Goal: Task Accomplishment & Management: Use online tool/utility

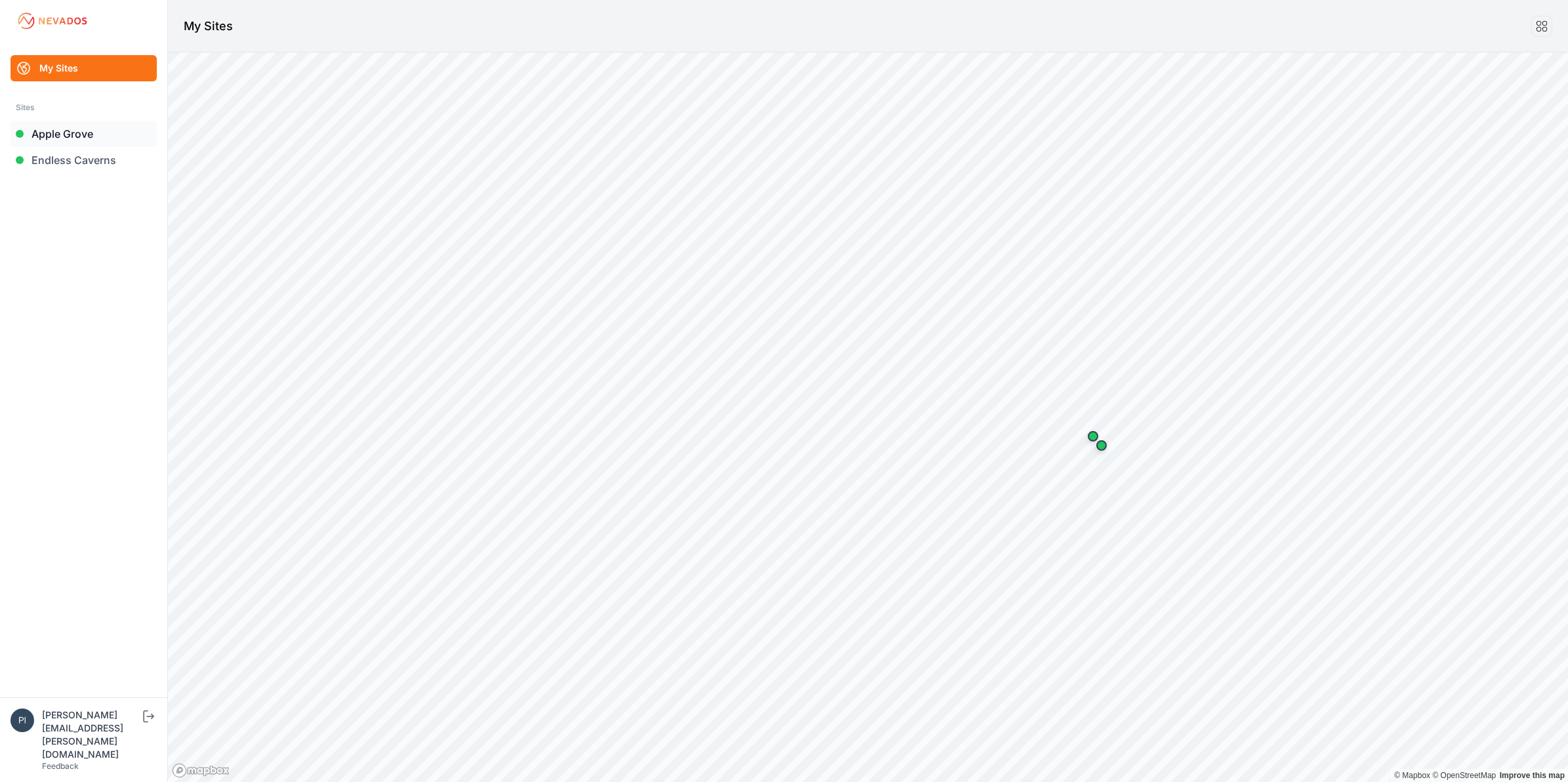
click at [63, 133] on link "Apple Grove" at bounding box center [84, 134] width 147 height 26
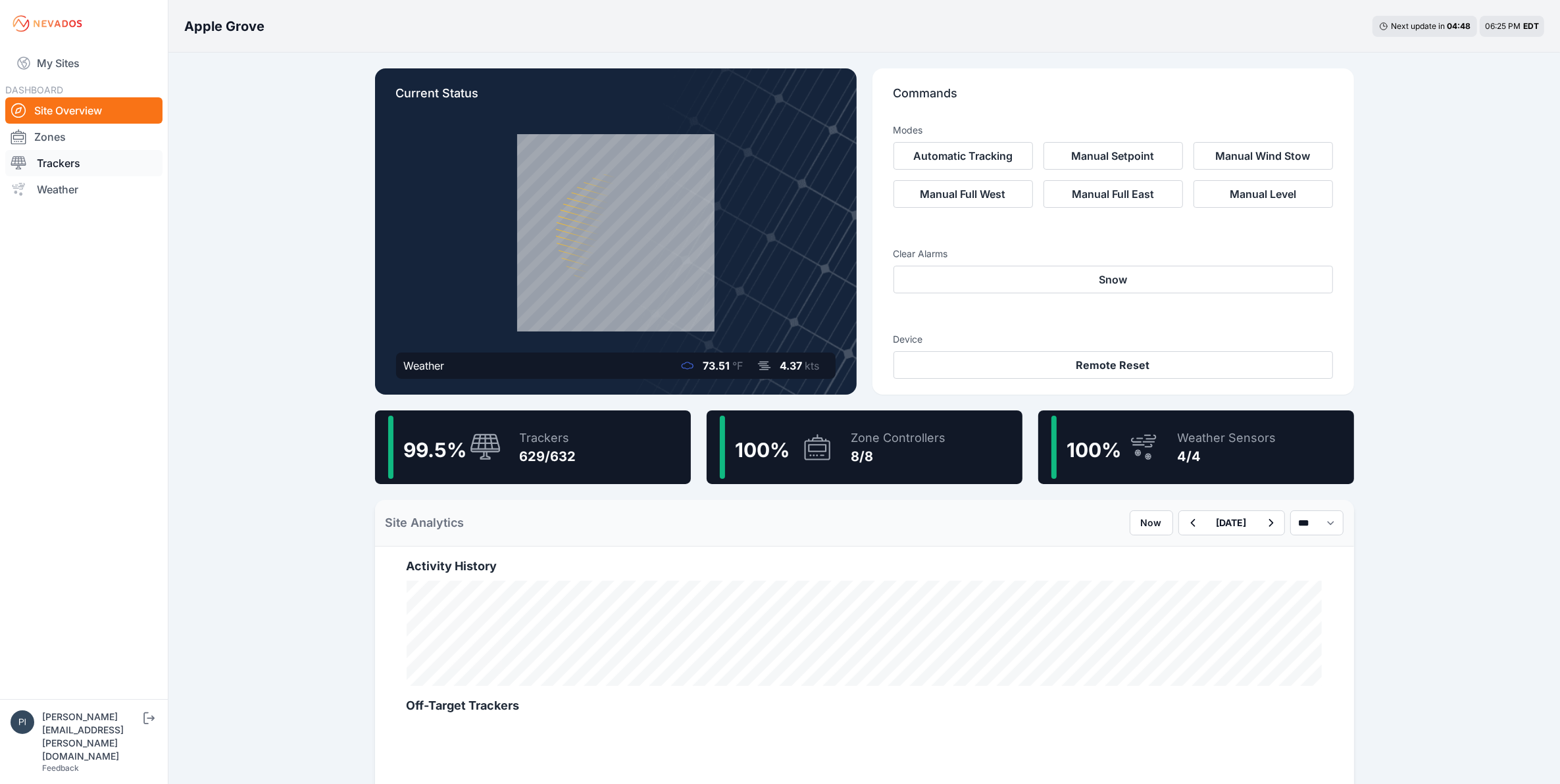
click at [71, 151] on link "Trackers" at bounding box center [83, 163] width 157 height 26
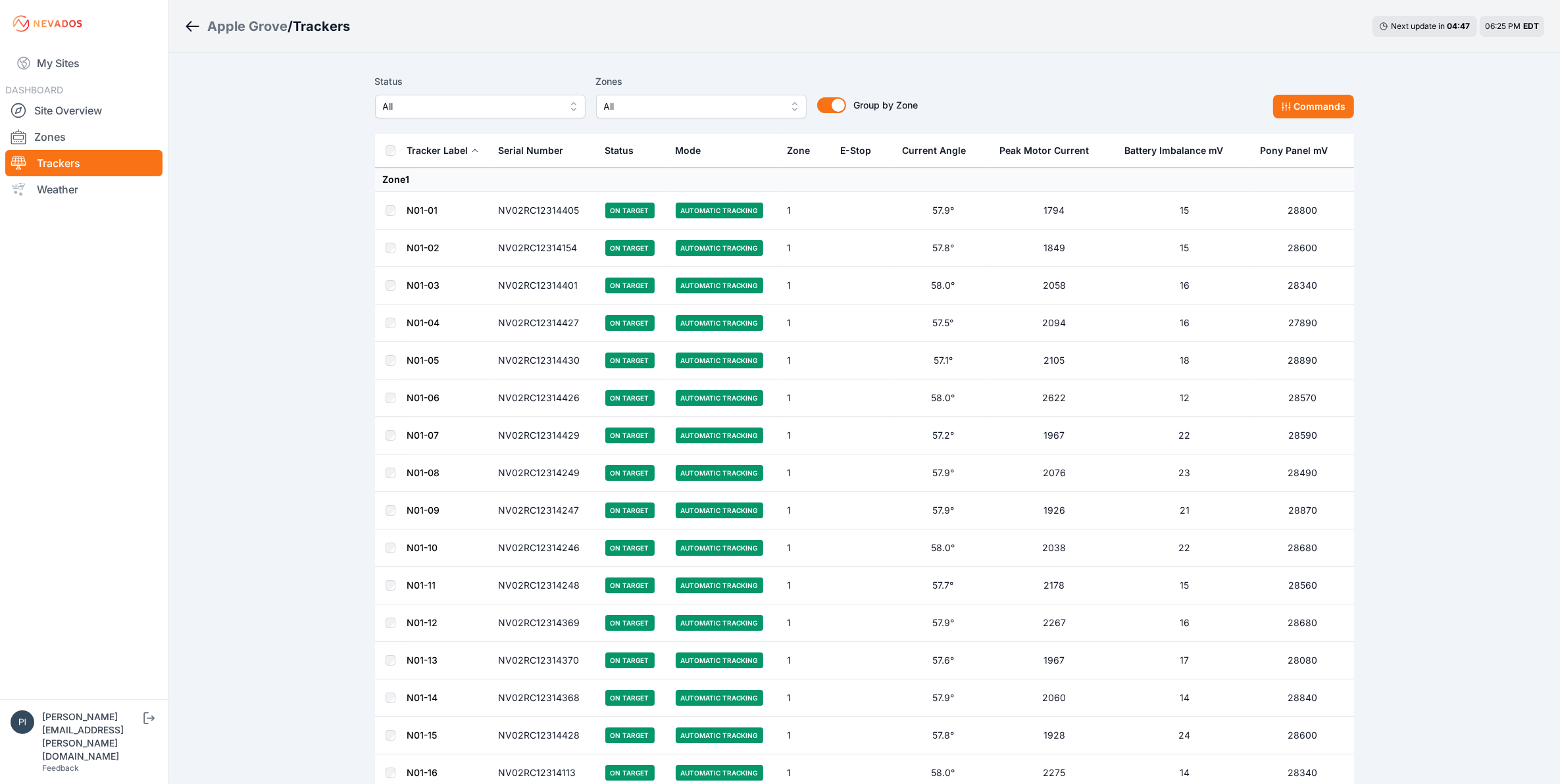
click at [494, 111] on span "All" at bounding box center [471, 106] width 177 height 16
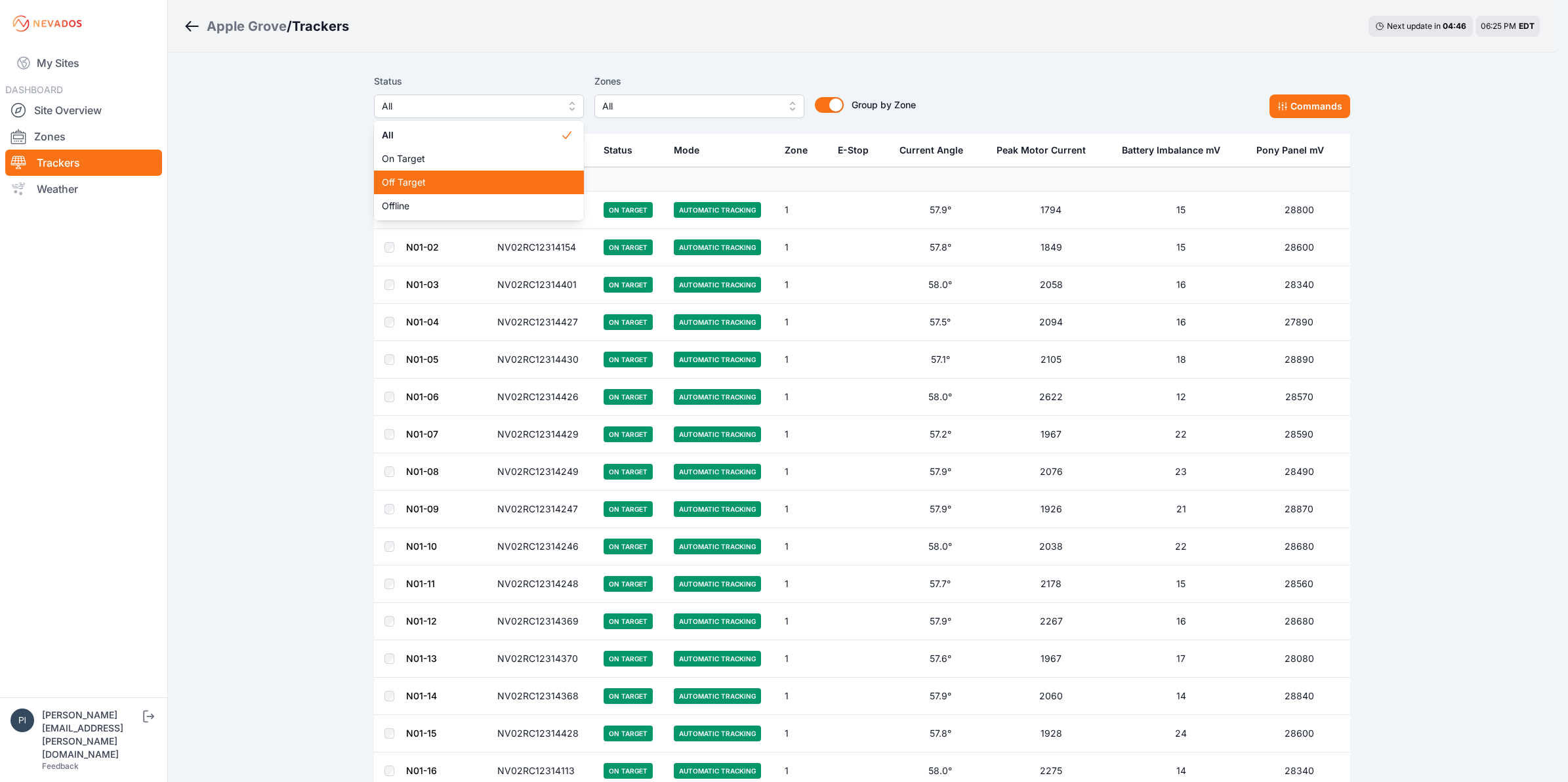
click at [486, 175] on div "Off Target" at bounding box center [478, 182] width 210 height 24
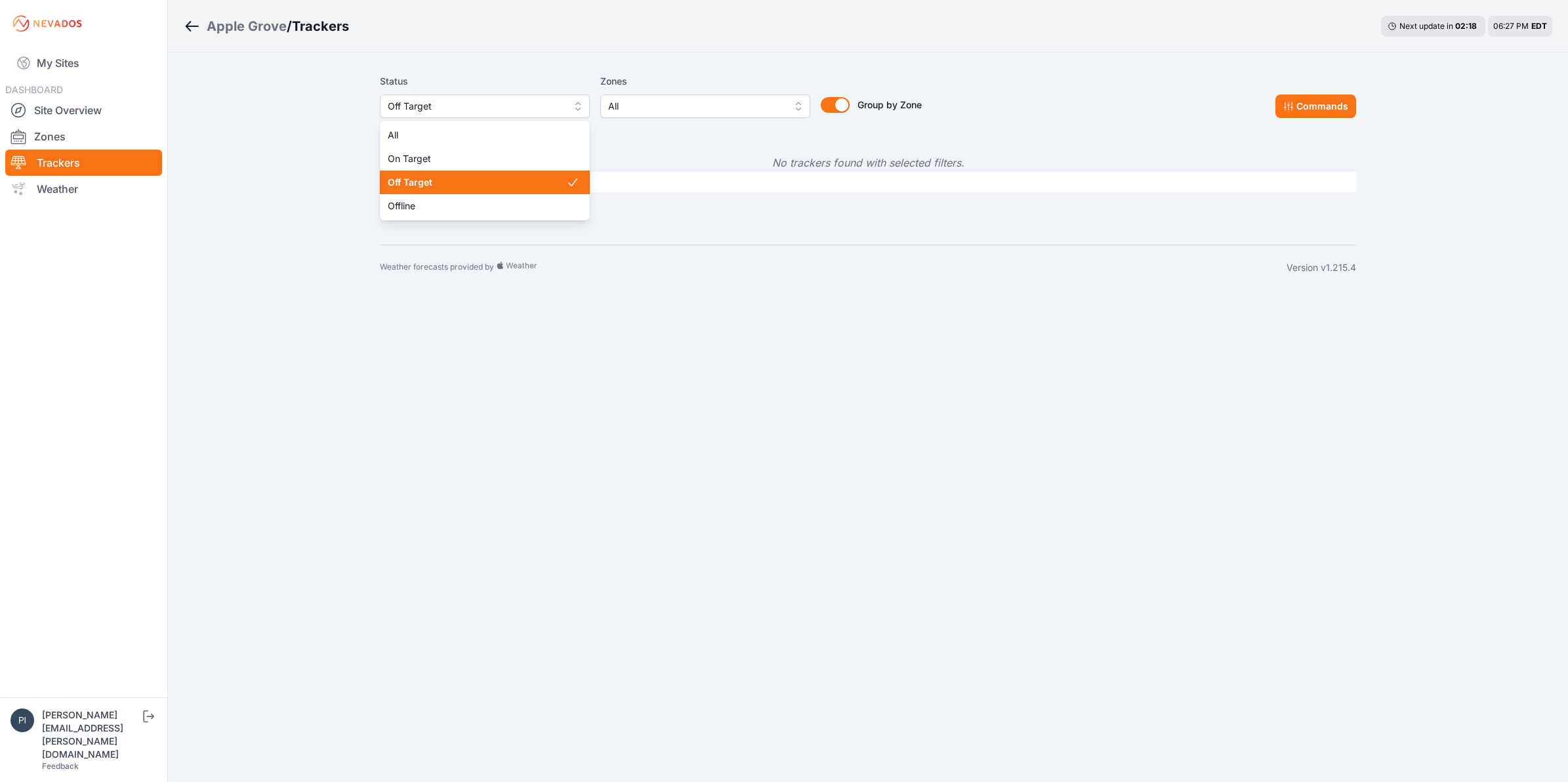
click at [412, 109] on span "Off Target" at bounding box center [476, 106] width 176 height 16
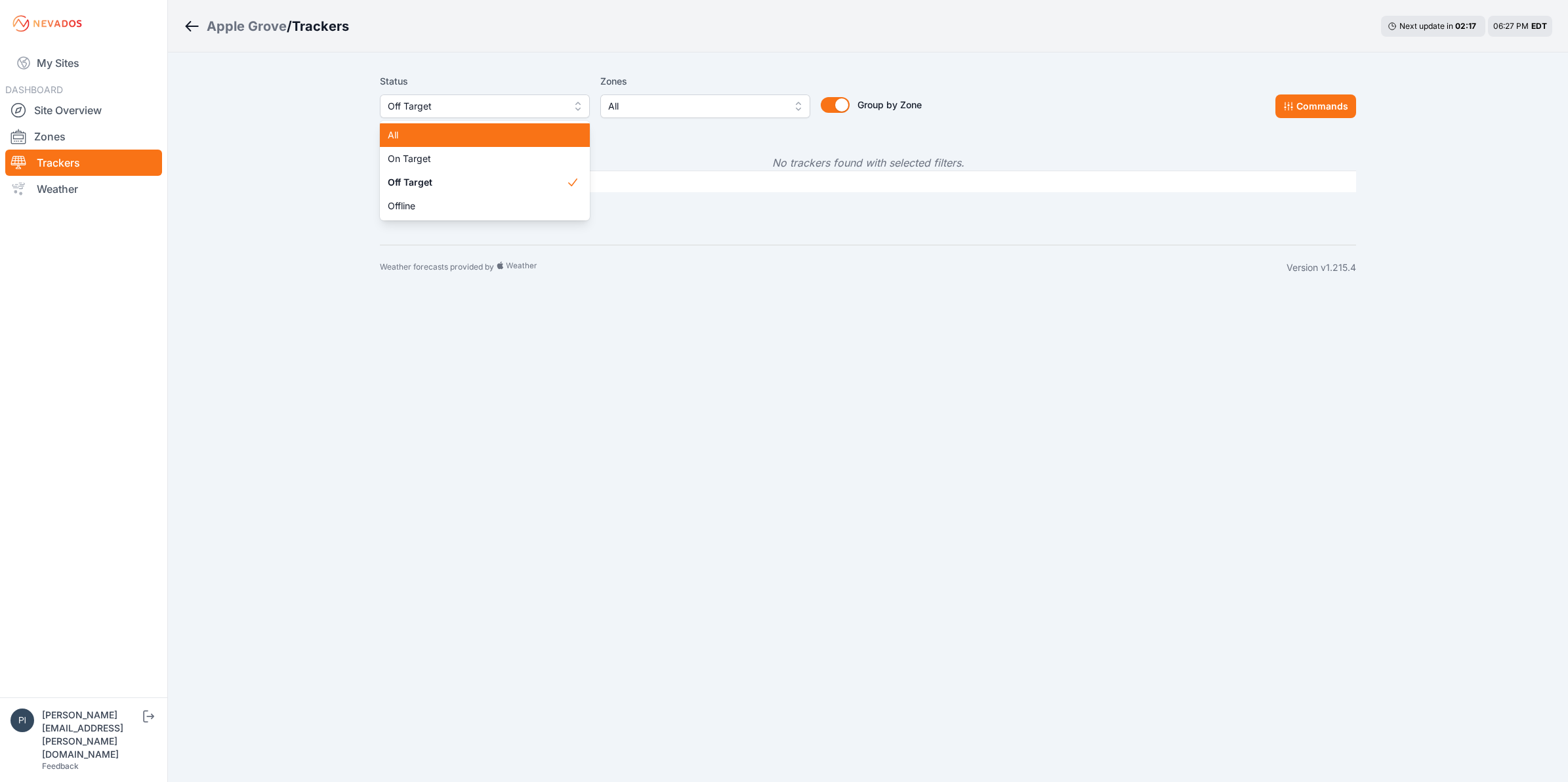
click at [415, 133] on span "All" at bounding box center [477, 135] width 179 height 13
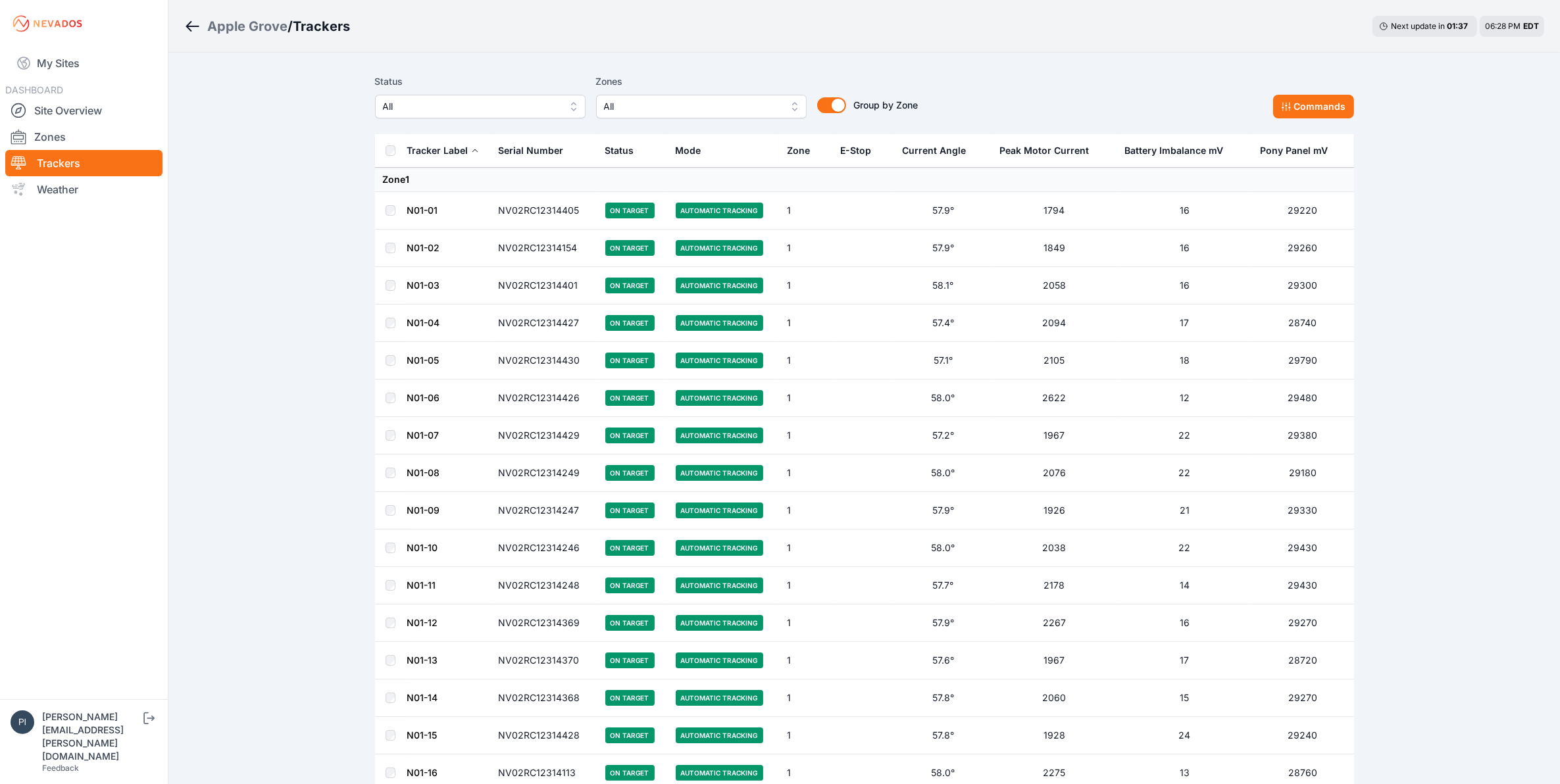
click at [419, 107] on span "All" at bounding box center [471, 106] width 177 height 16
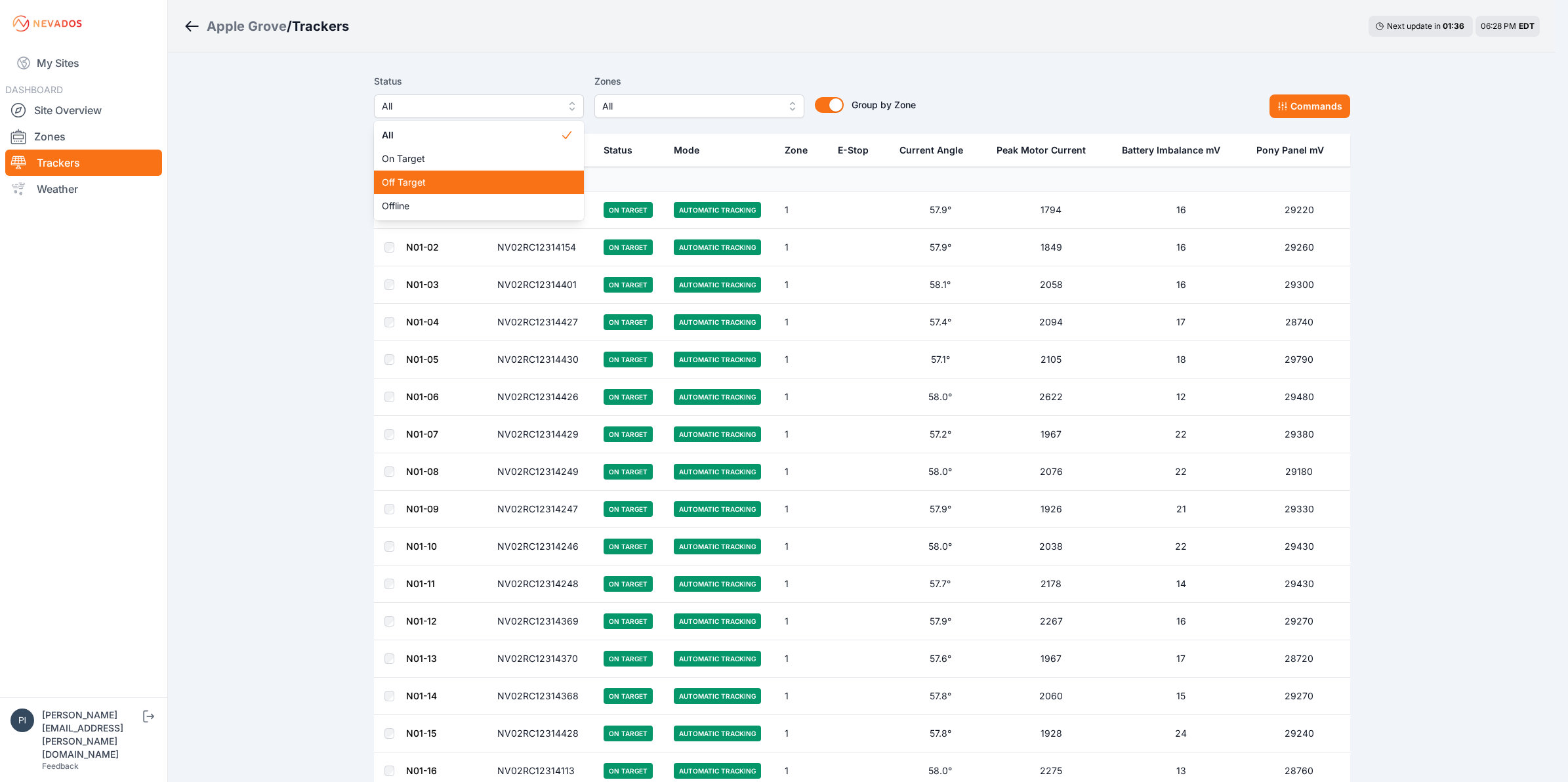
click at [430, 180] on span "Off Target" at bounding box center [471, 183] width 179 height 13
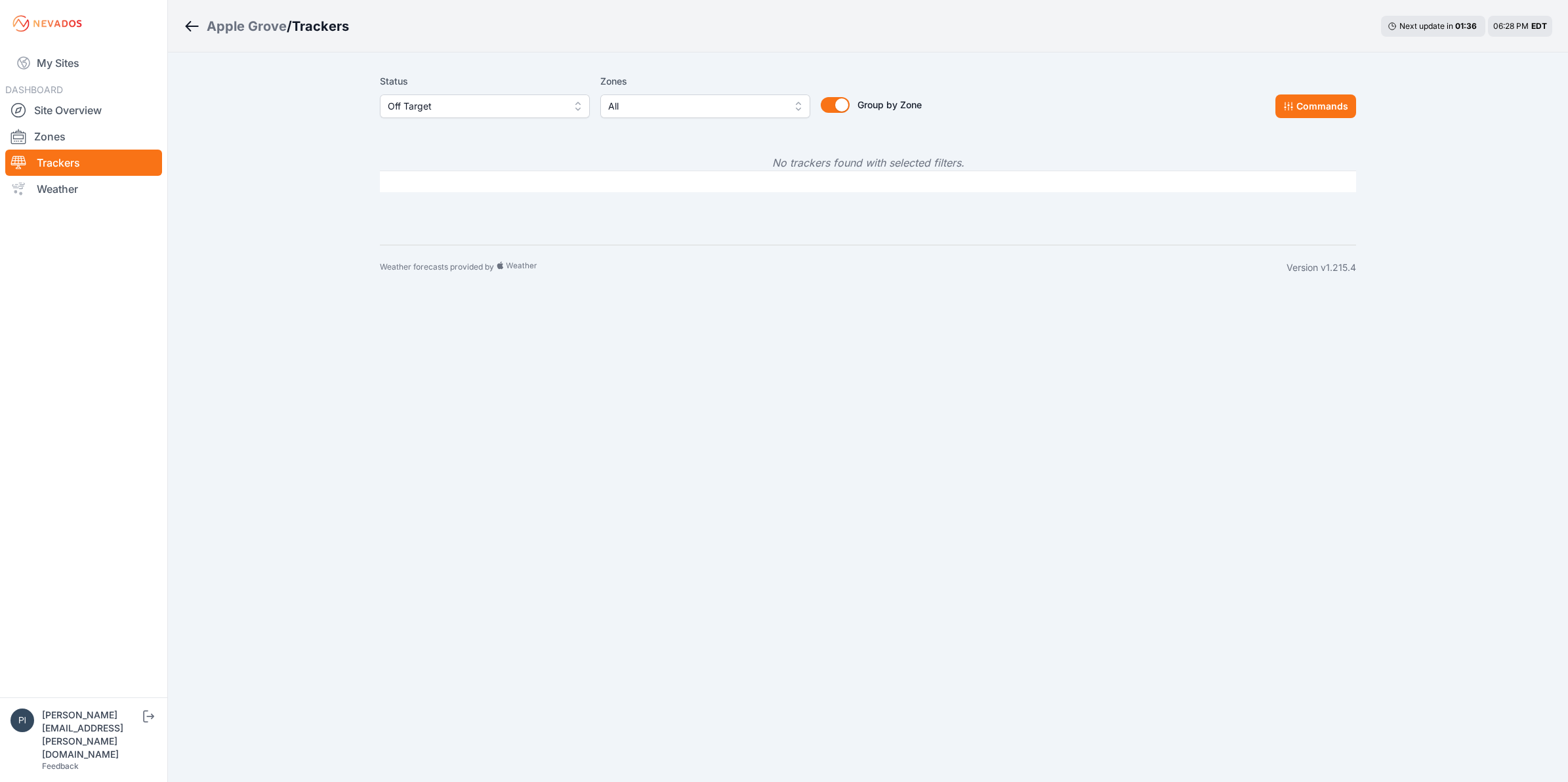
click at [503, 109] on span "Off Target" at bounding box center [476, 106] width 176 height 16
click at [490, 208] on span "Offline" at bounding box center [477, 206] width 179 height 13
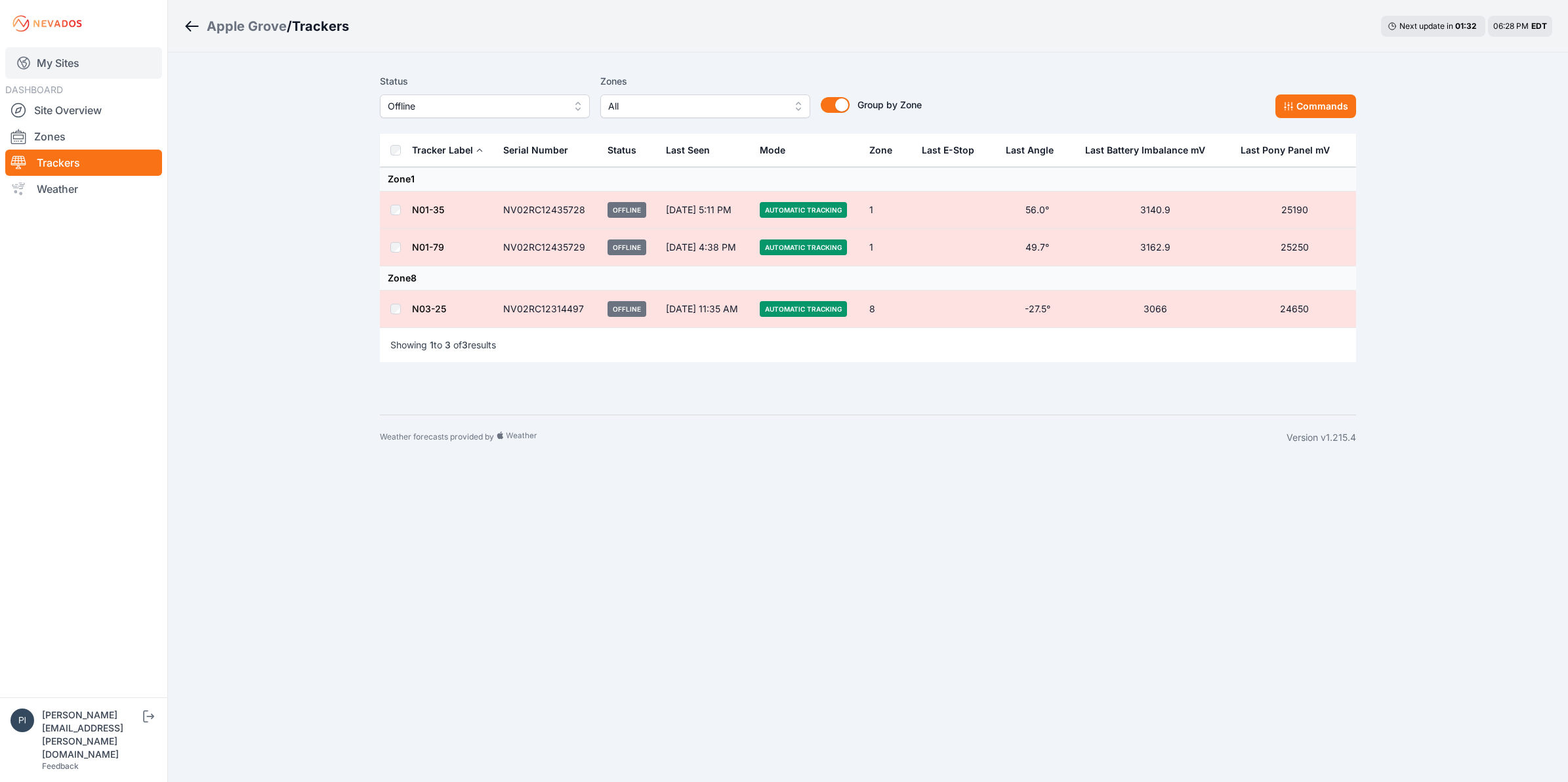
click at [111, 63] on link "My Sites" at bounding box center [83, 63] width 156 height 31
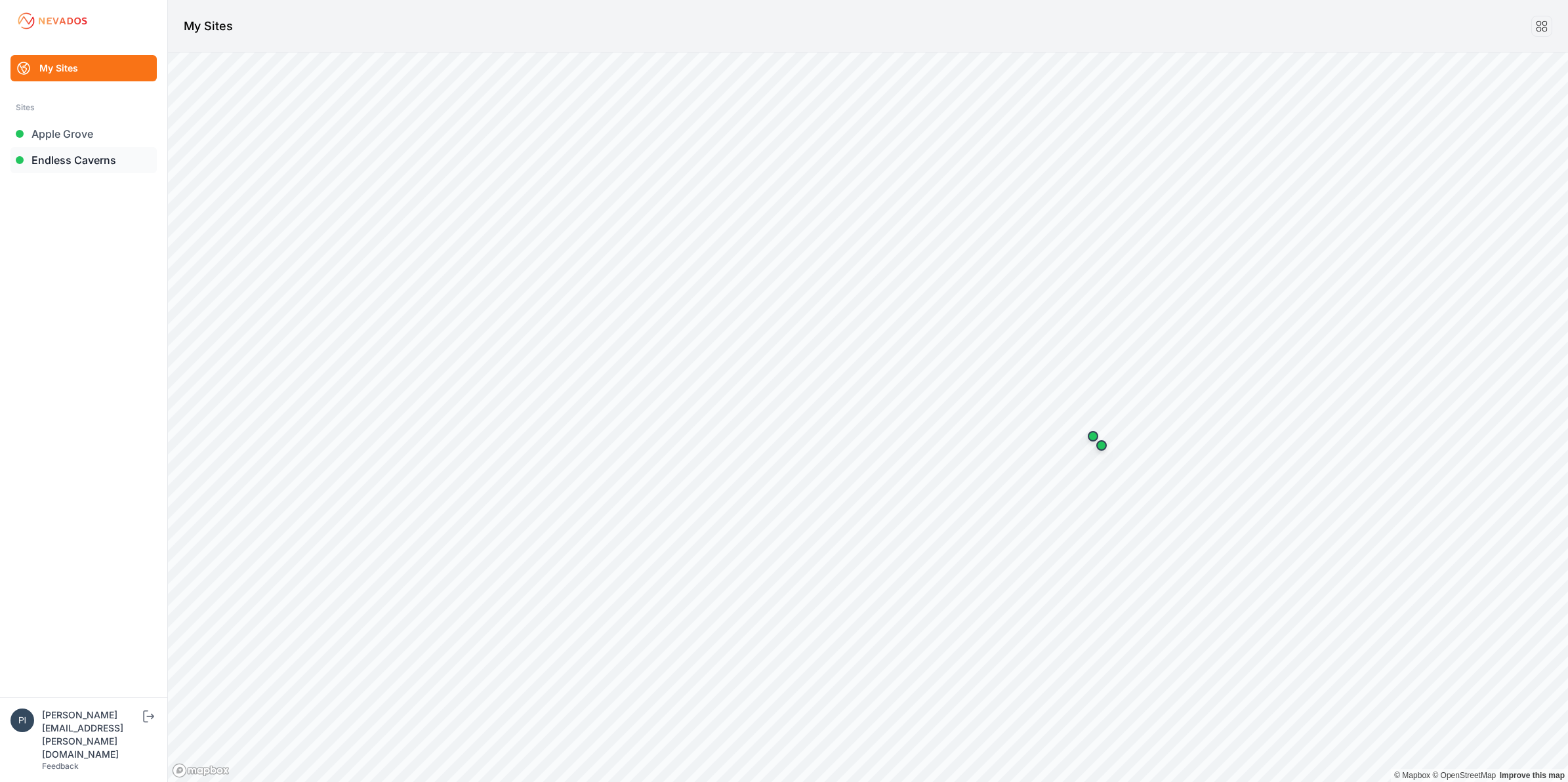
click at [89, 169] on link "Endless Caverns" at bounding box center [84, 161] width 147 height 26
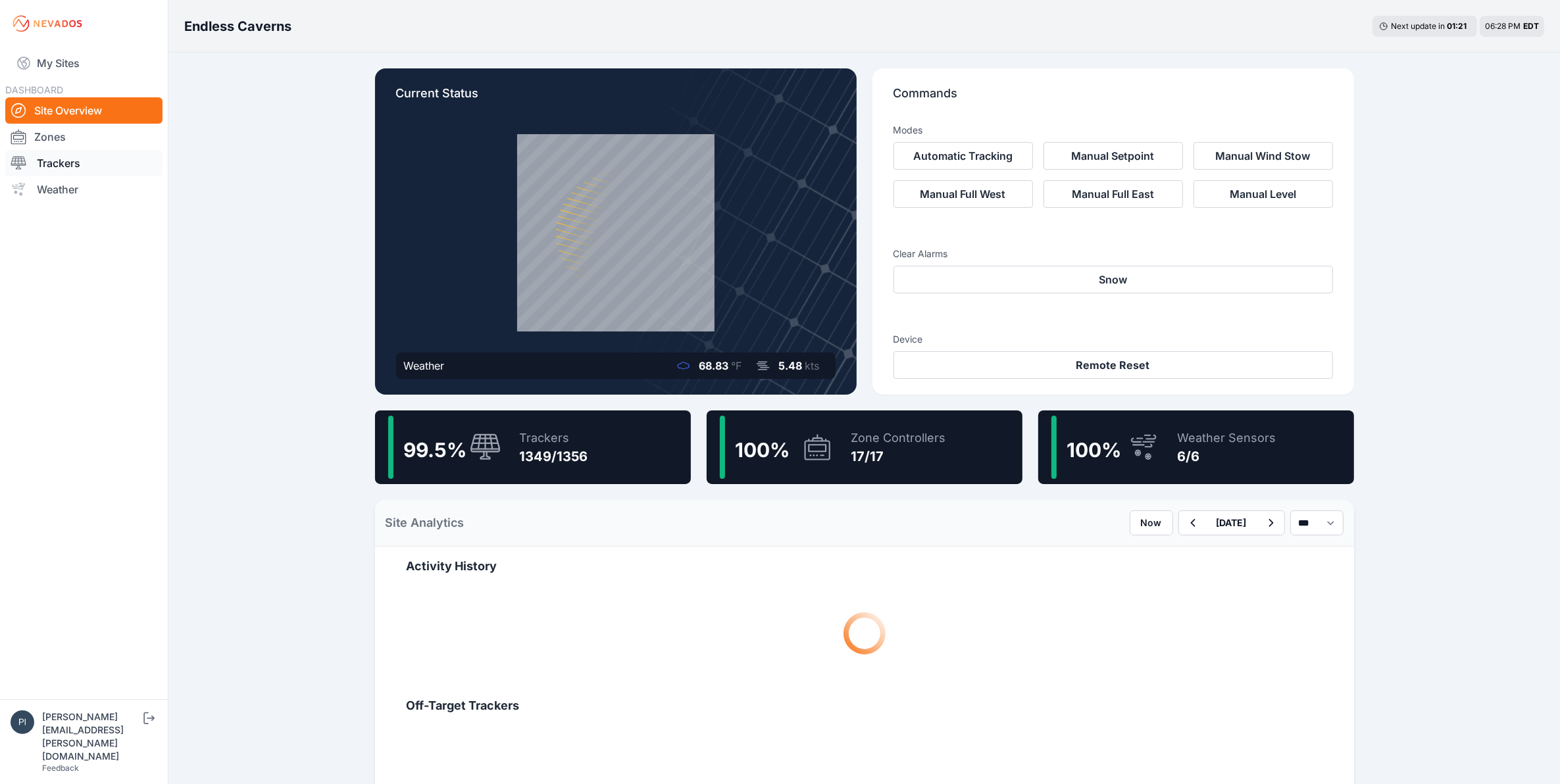
click at [97, 163] on link "Trackers" at bounding box center [83, 163] width 157 height 26
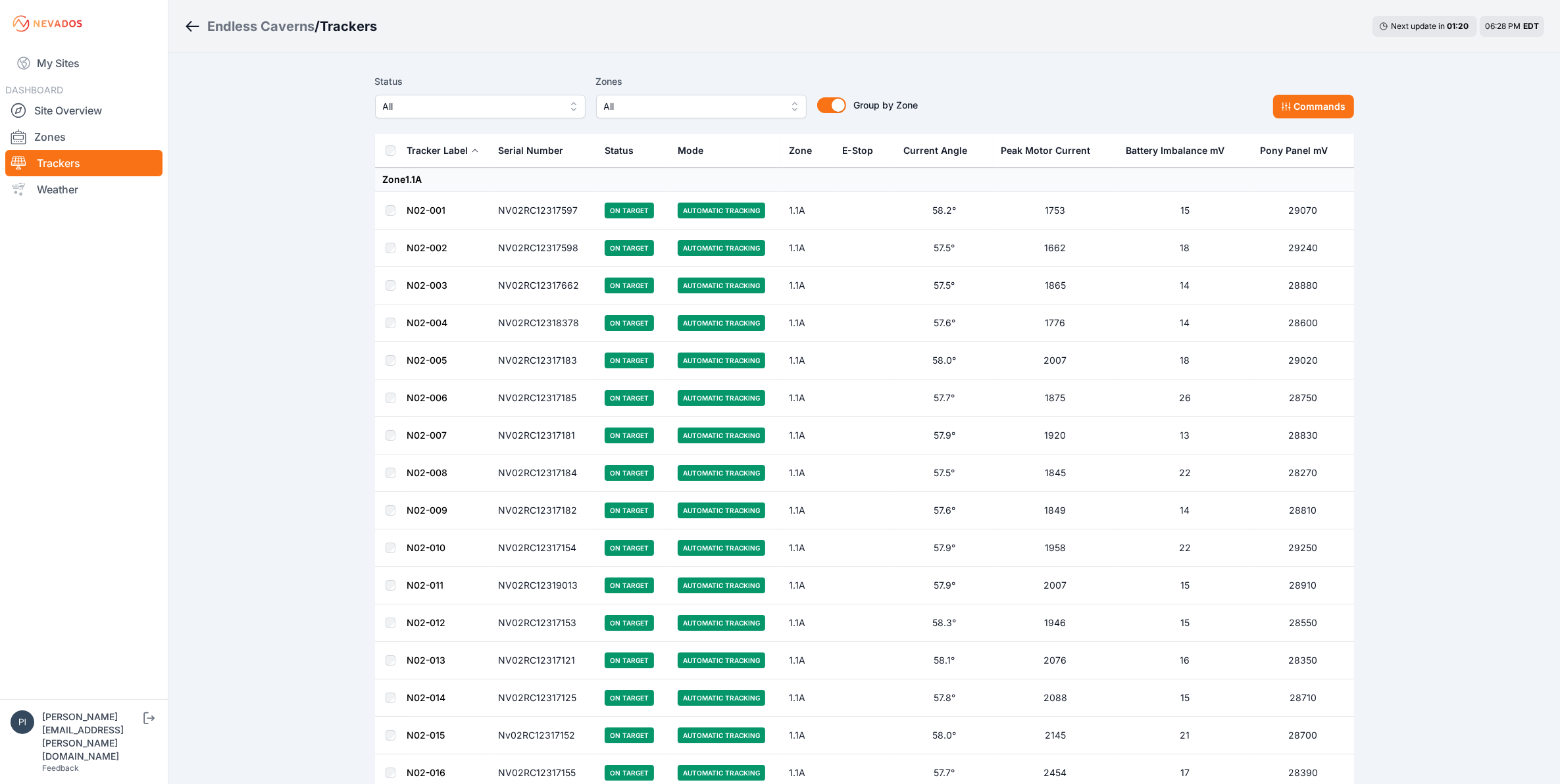
click at [508, 109] on span "All" at bounding box center [471, 106] width 177 height 16
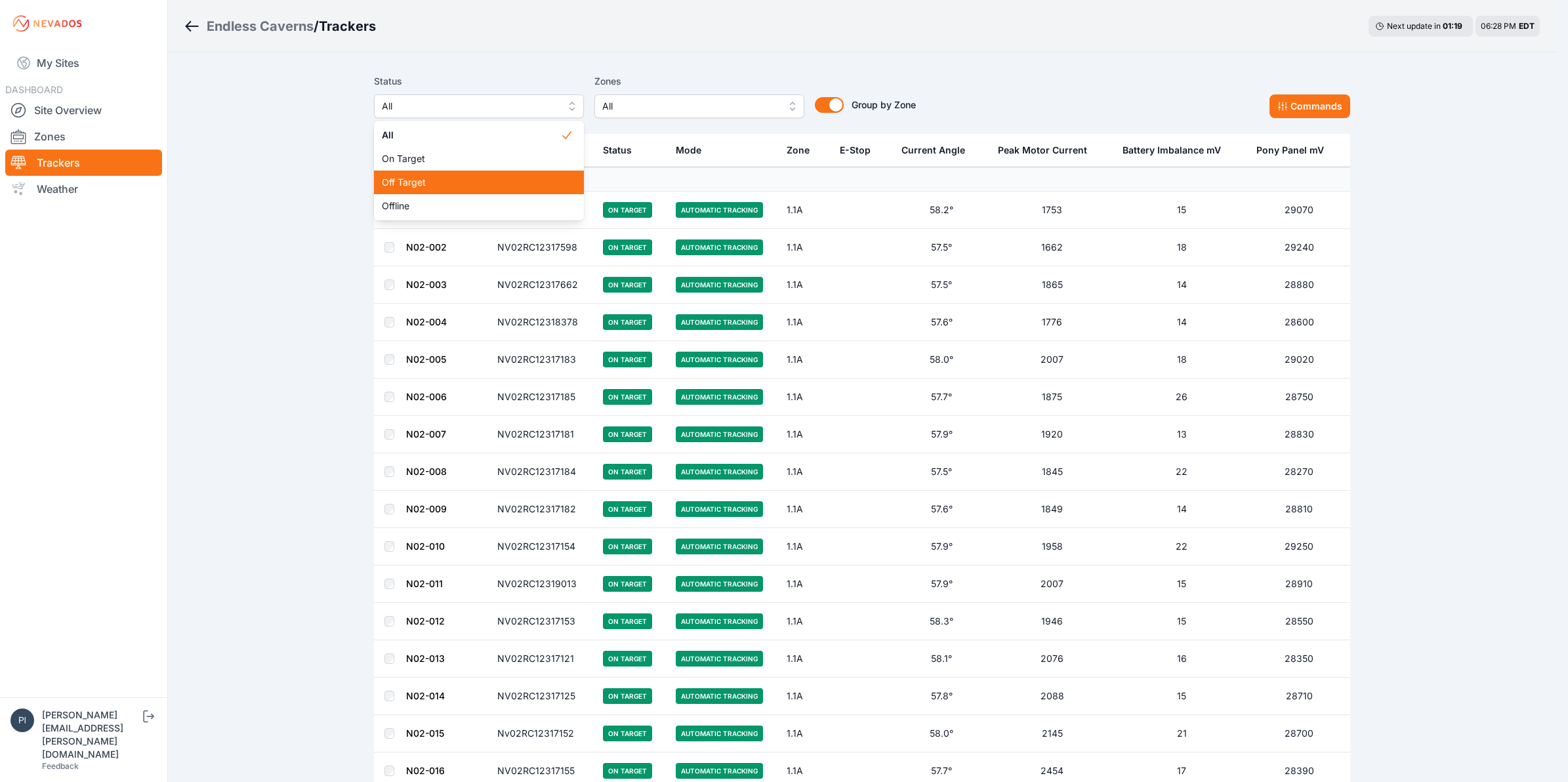
click at [461, 178] on span "Off Target" at bounding box center [471, 183] width 179 height 13
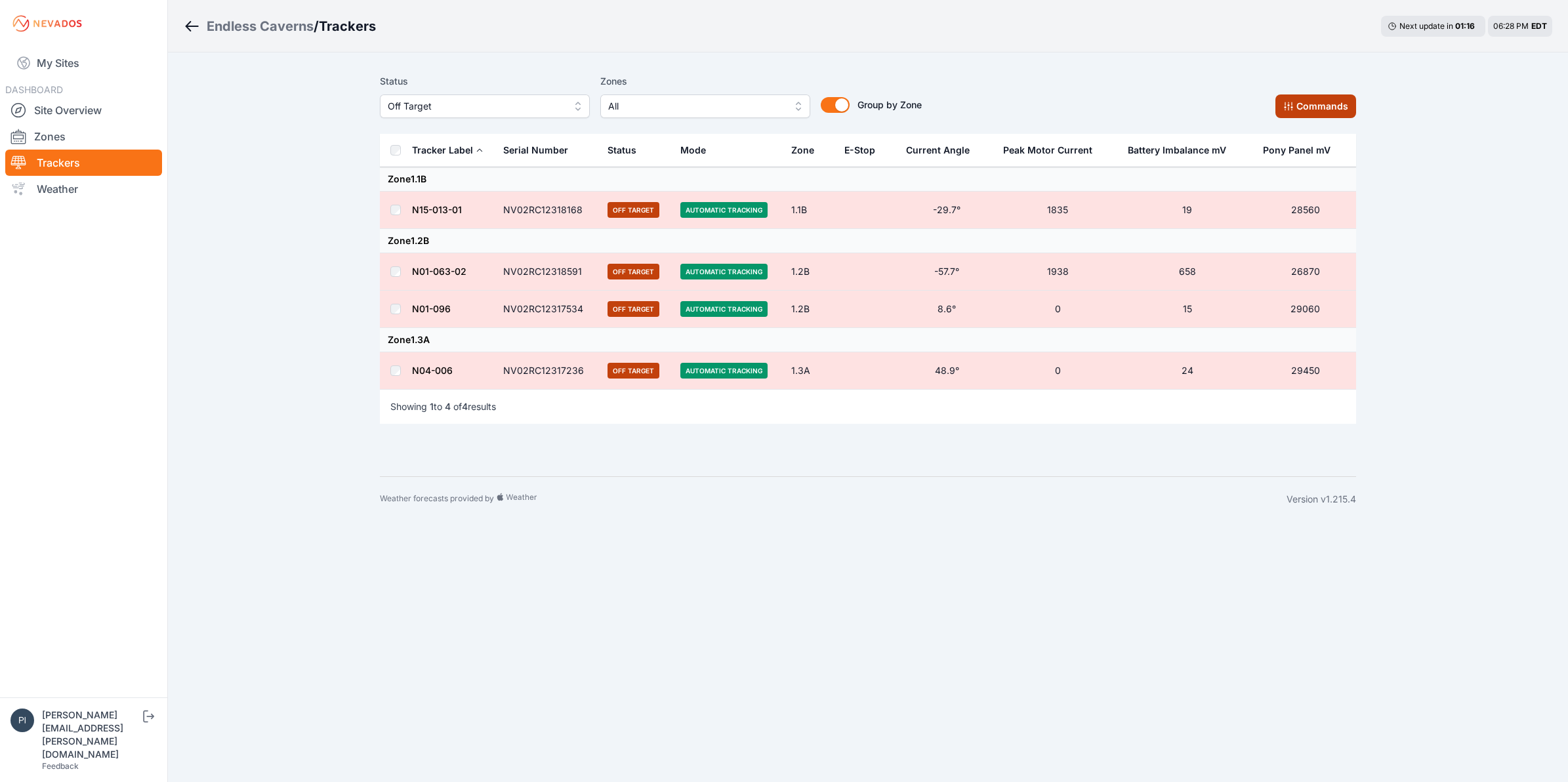
click at [1342, 107] on button "Commands" at bounding box center [1315, 106] width 81 height 24
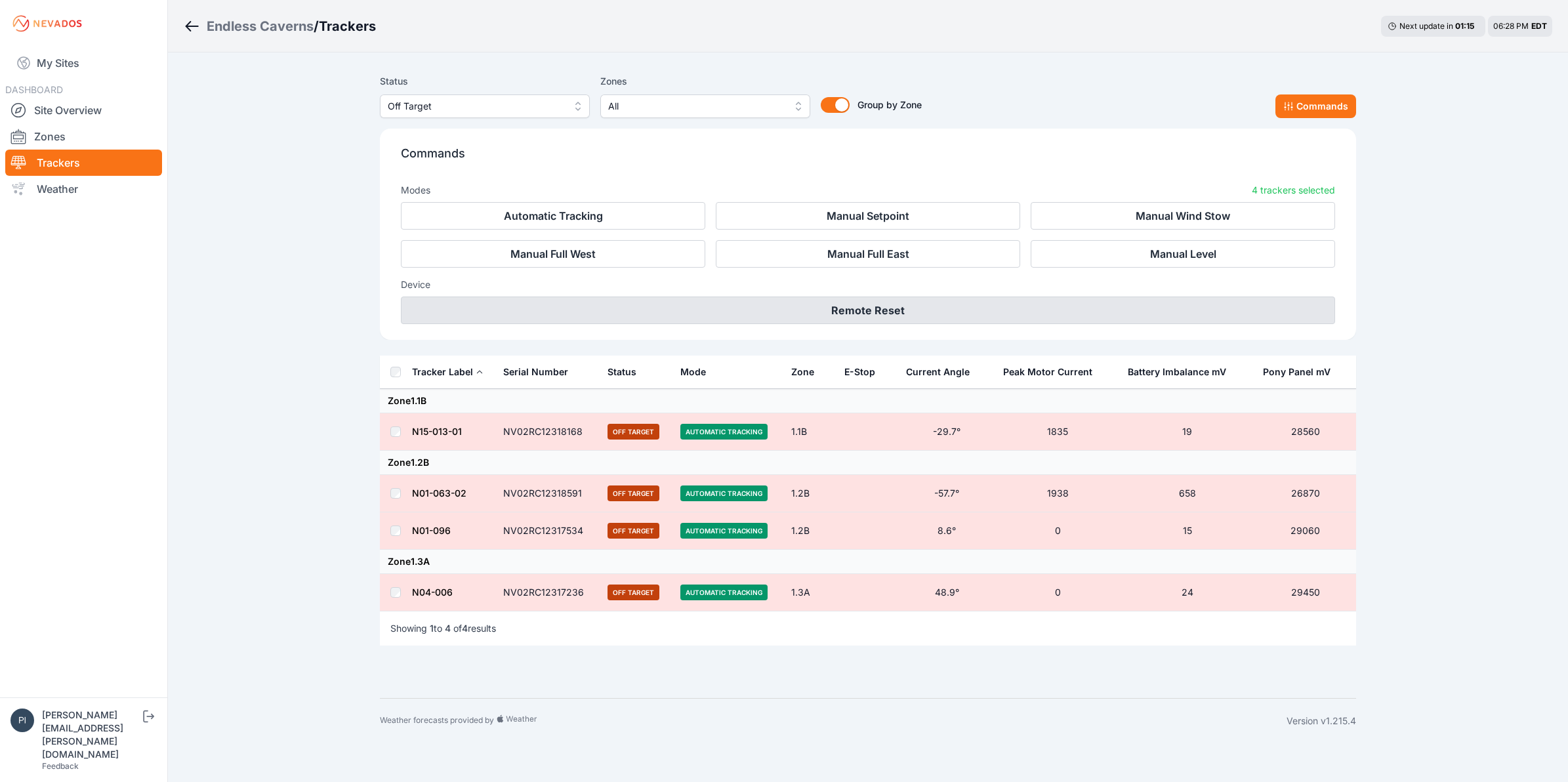
click at [850, 313] on button "Remote Reset" at bounding box center [868, 310] width 934 height 27
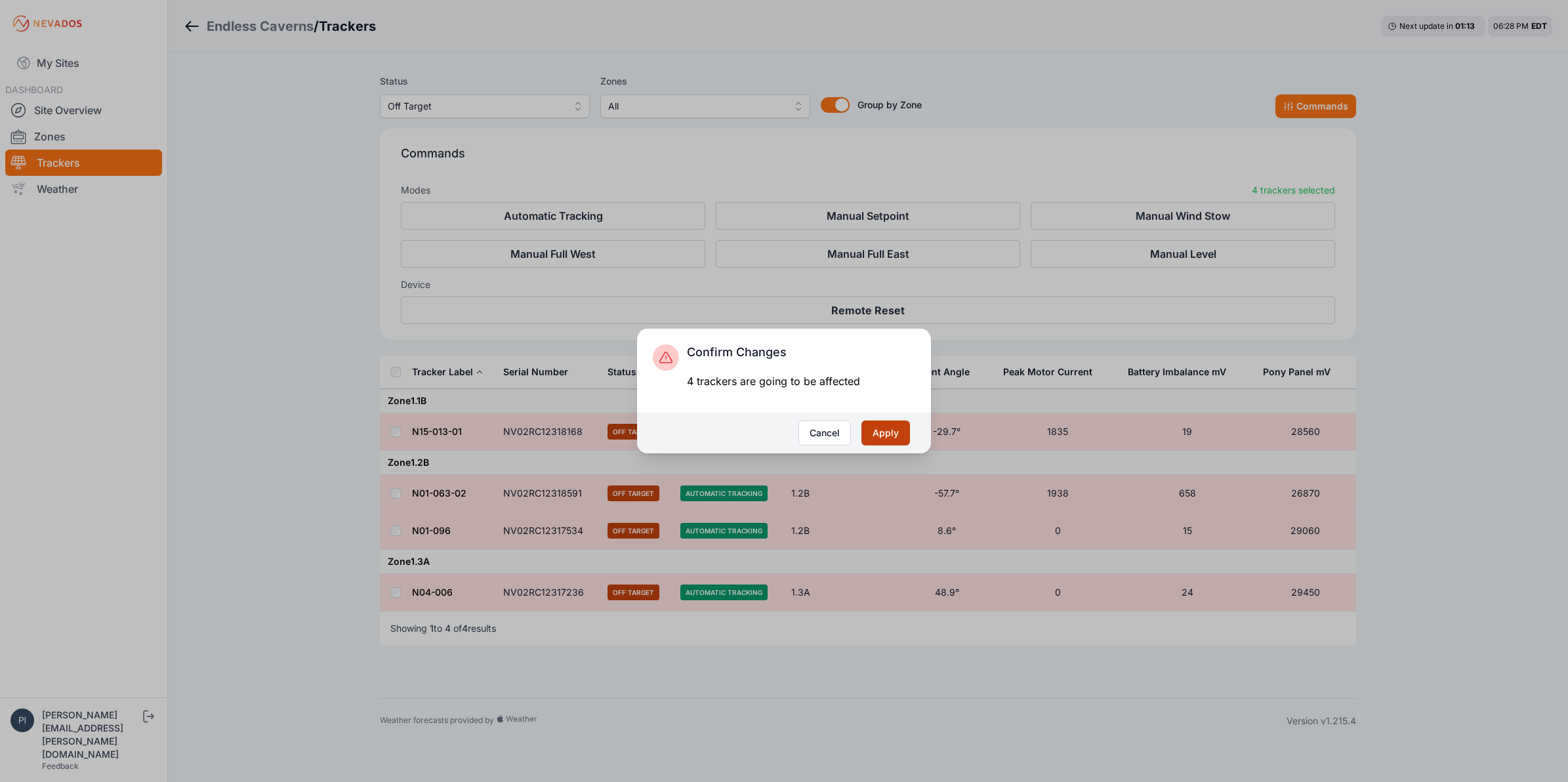
click at [891, 435] on button "Apply" at bounding box center [885, 433] width 49 height 25
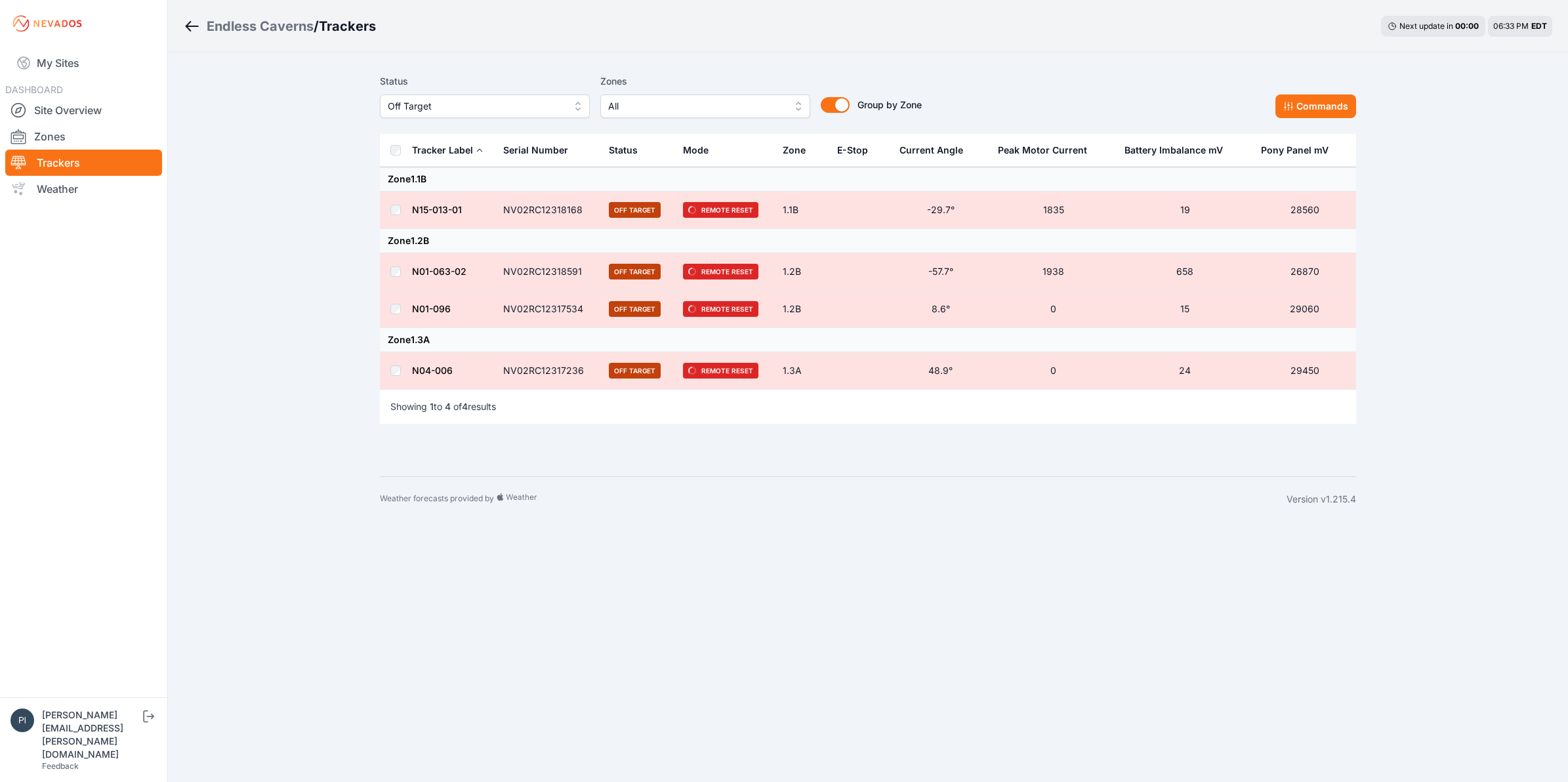
click at [512, 102] on span "Off Target" at bounding box center [476, 106] width 176 height 16
click at [464, 211] on span "Offline" at bounding box center [477, 206] width 179 height 13
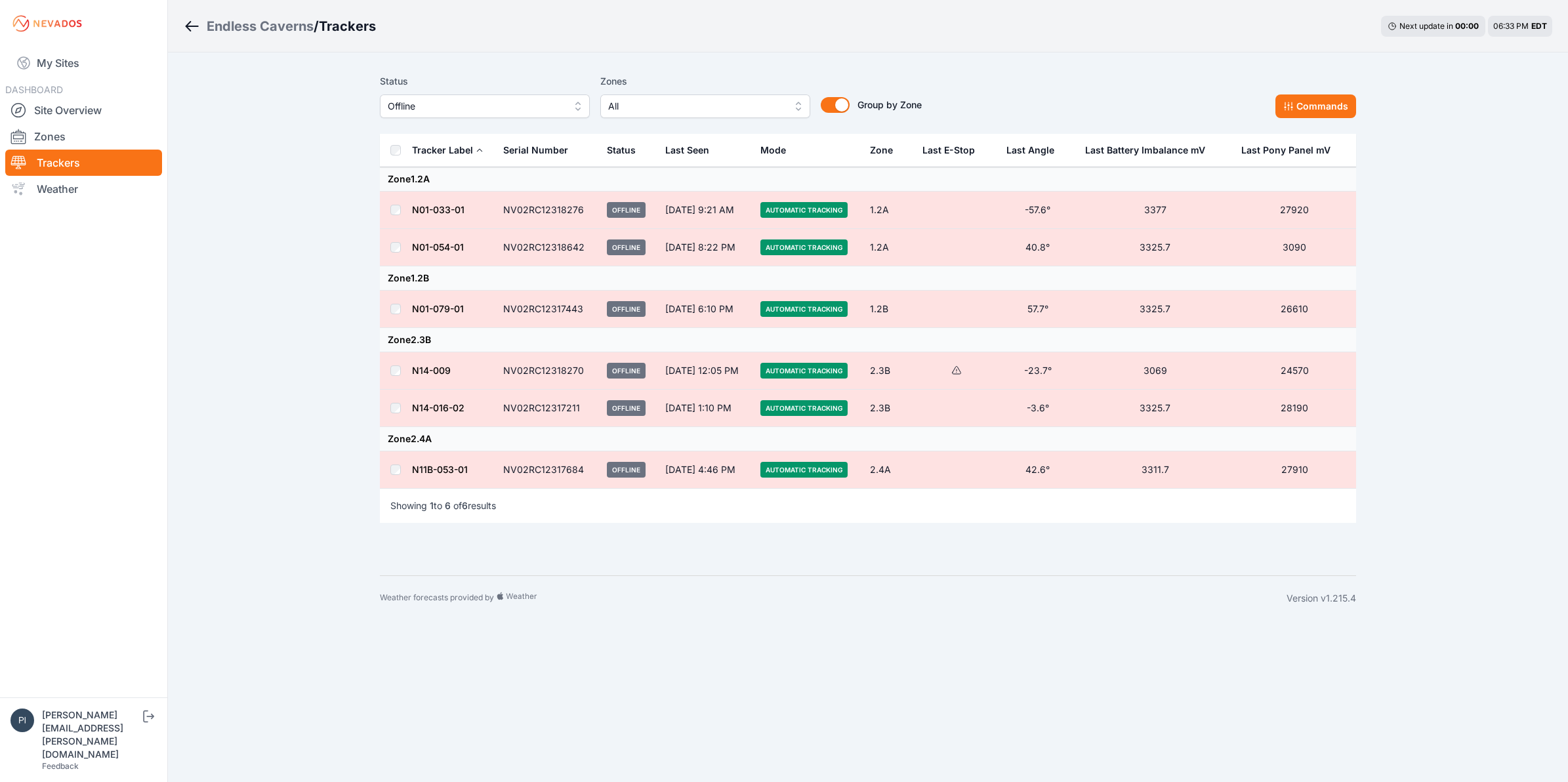
click at [389, 470] on td at bounding box center [395, 469] width 31 height 37
click at [1294, 96] on button "Commands" at bounding box center [1315, 106] width 81 height 24
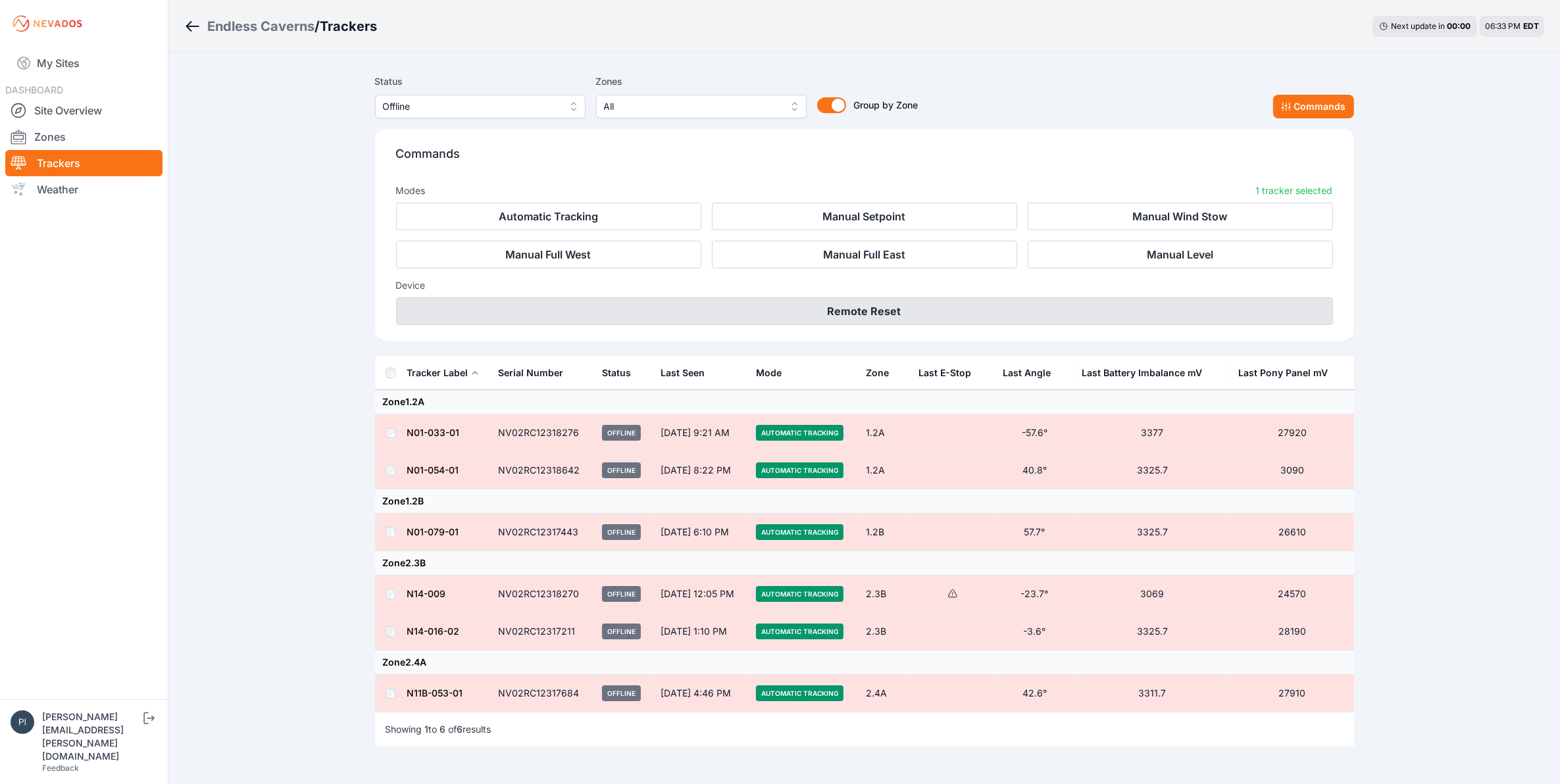
click at [909, 319] on button "Remote Reset" at bounding box center [864, 310] width 937 height 27
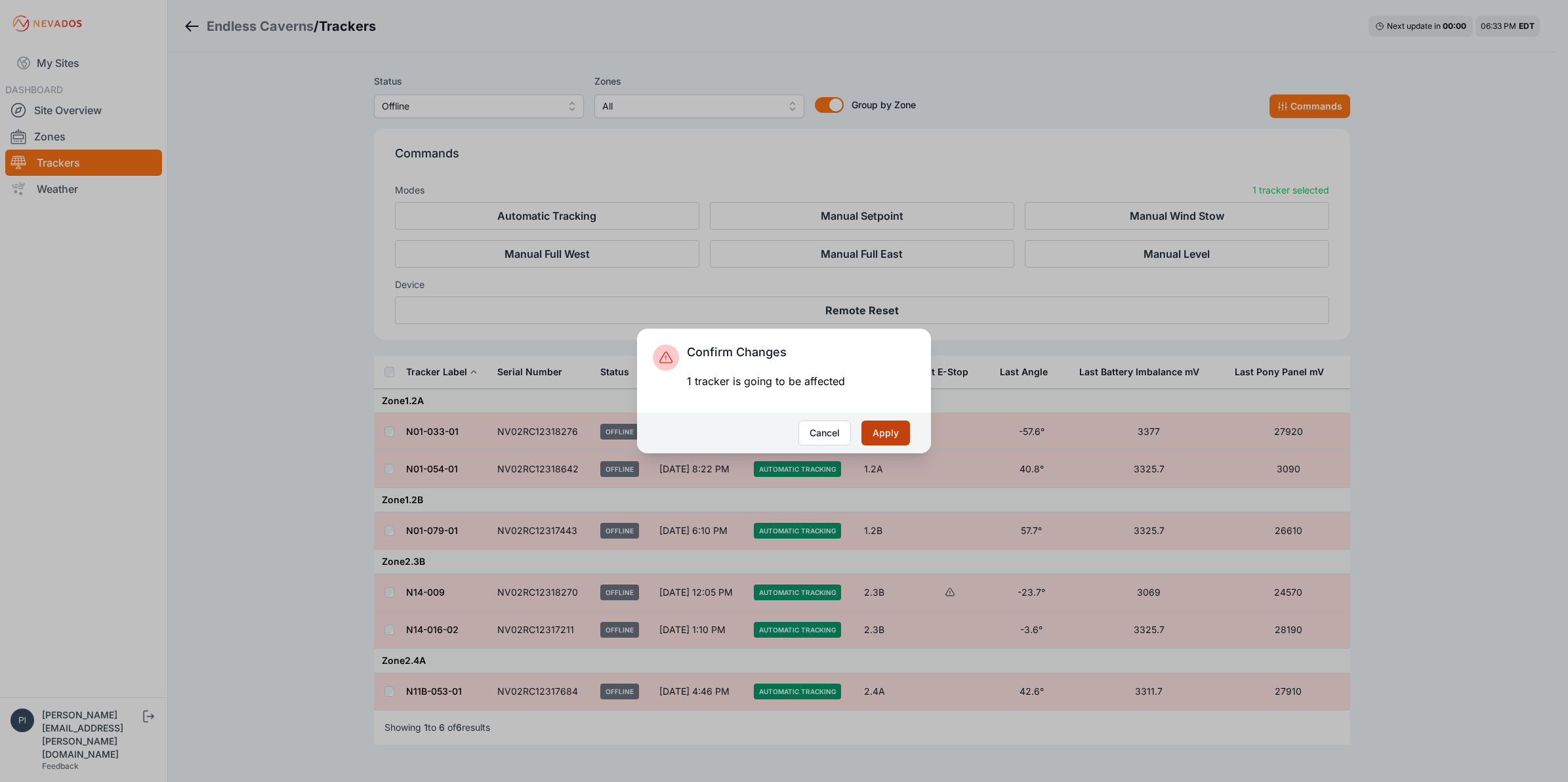
click at [902, 425] on button "Apply" at bounding box center [885, 433] width 49 height 25
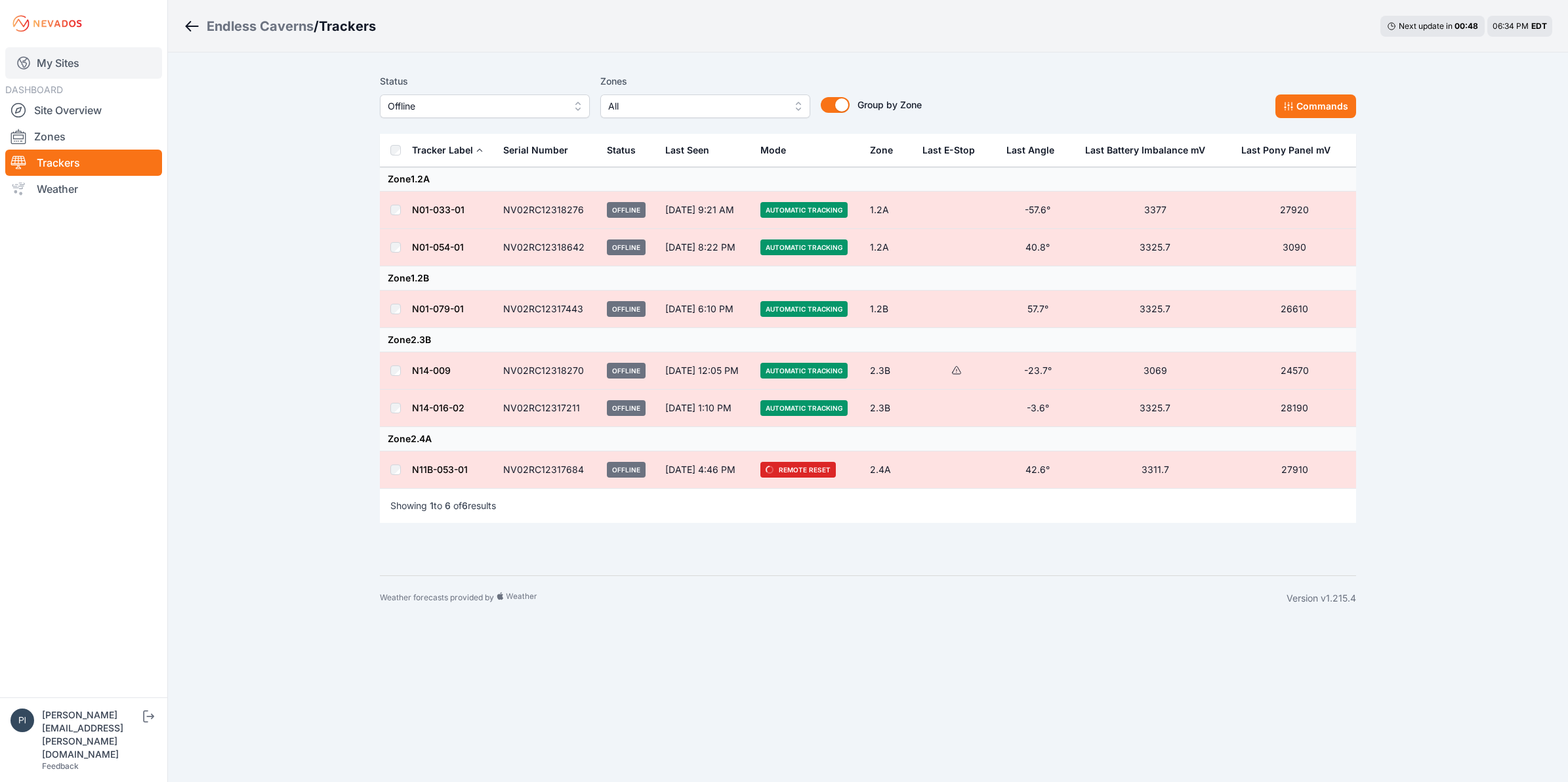
click at [72, 73] on link "My Sites" at bounding box center [83, 63] width 156 height 31
